Goal: Task Accomplishment & Management: Complete application form

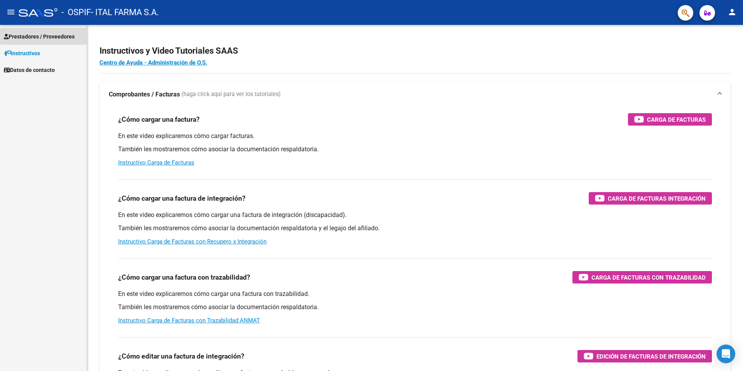
click at [54, 36] on span "Prestadores / Proveedores" at bounding box center [39, 36] width 71 height 9
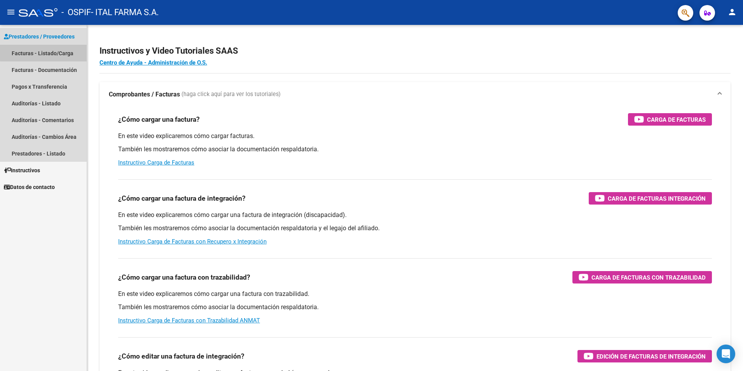
click at [46, 50] on link "Facturas - Listado/Carga" at bounding box center [43, 53] width 87 height 17
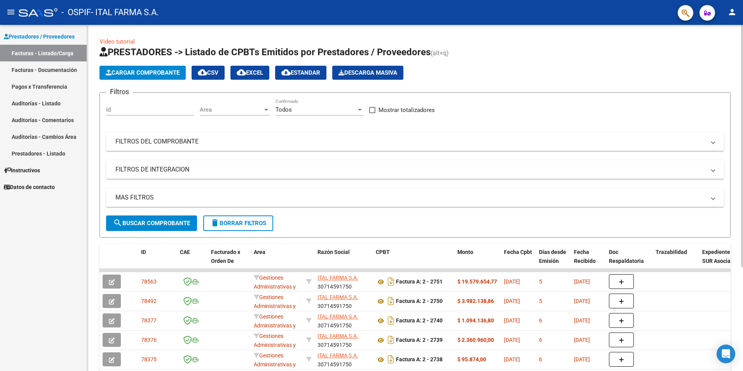
click at [142, 73] on span "Cargar Comprobante" at bounding box center [143, 72] width 74 height 7
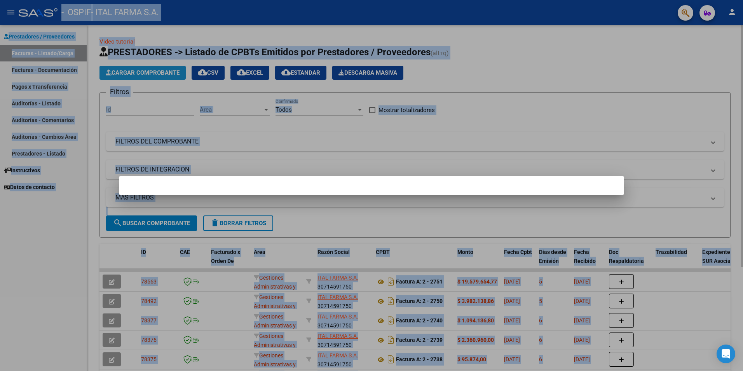
click at [142, 73] on div at bounding box center [371, 185] width 743 height 371
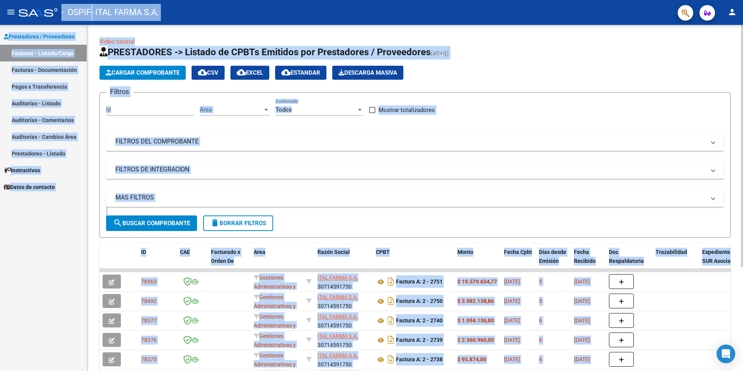
click at [164, 74] on span "Cargar Comprobante" at bounding box center [143, 72] width 74 height 7
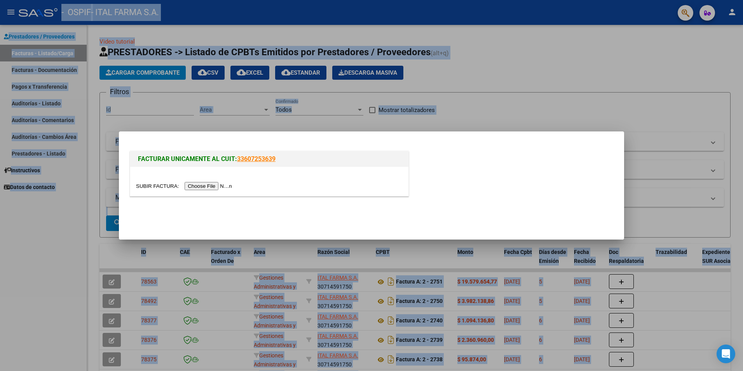
click at [208, 186] on input "file" at bounding box center [185, 186] width 98 height 8
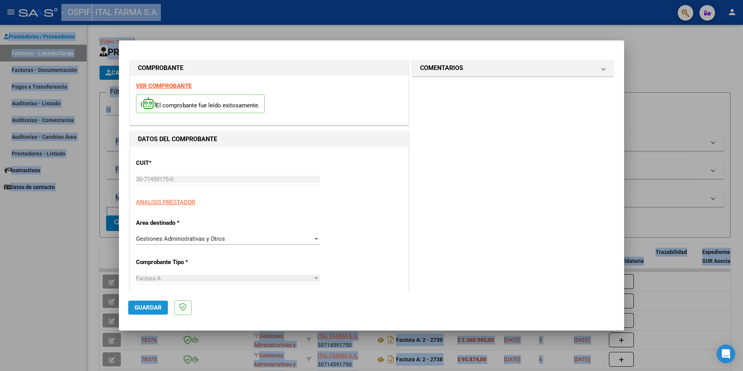
click at [154, 309] on span "Guardar" at bounding box center [148, 307] width 27 height 7
